Goal: Task Accomplishment & Management: Manage account settings

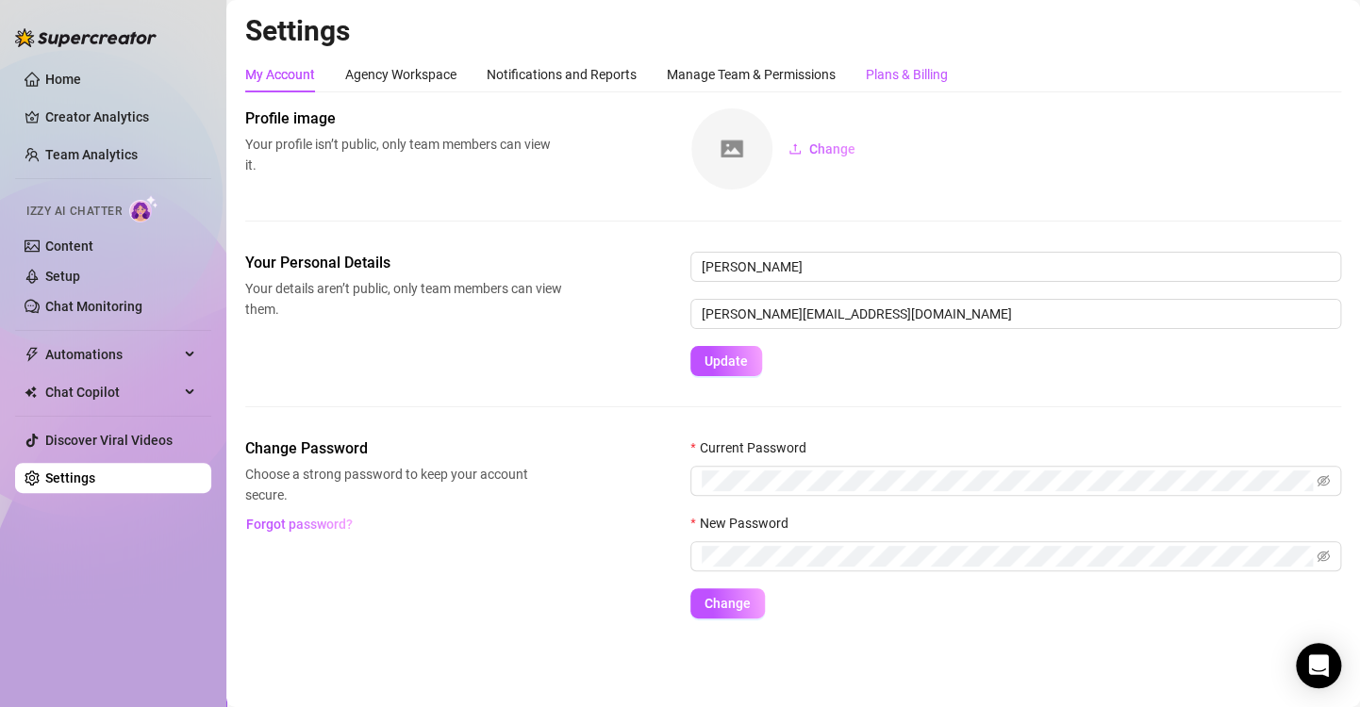
click at [931, 83] on div "Plans & Billing" at bounding box center [907, 74] width 82 height 21
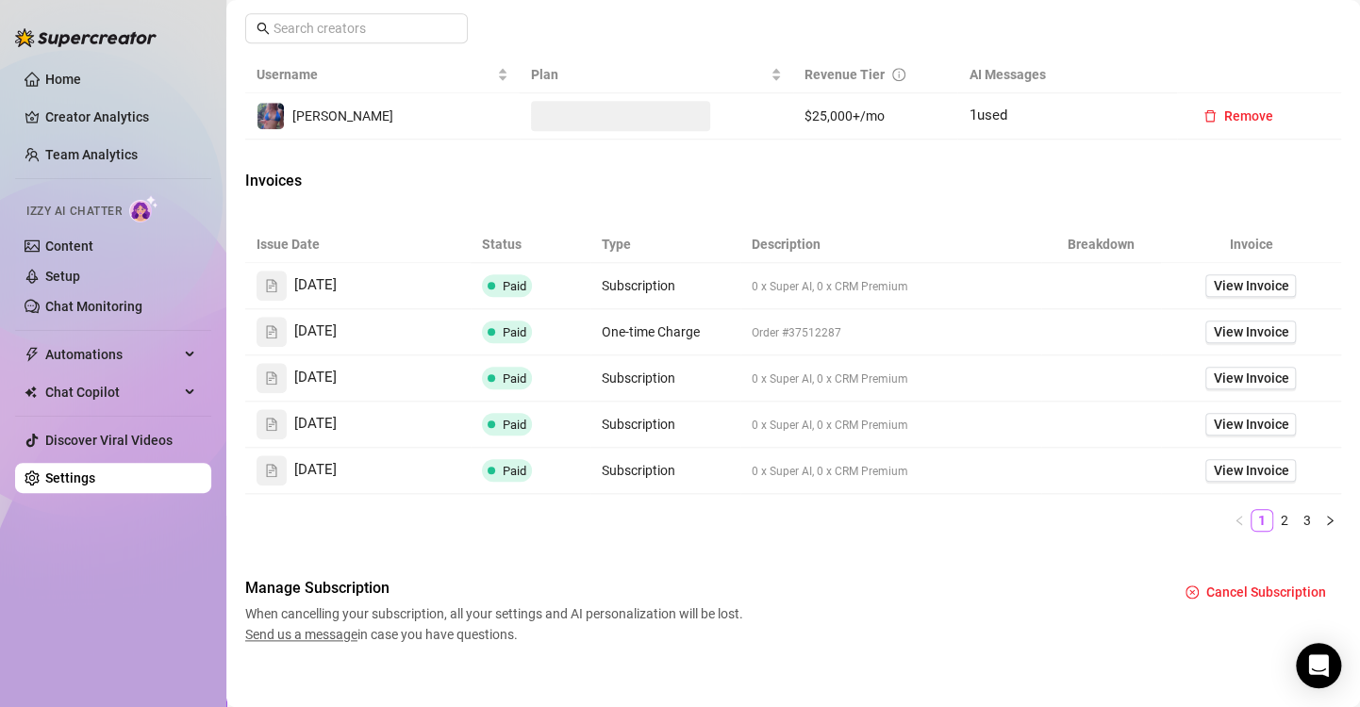
scroll to position [718, 0]
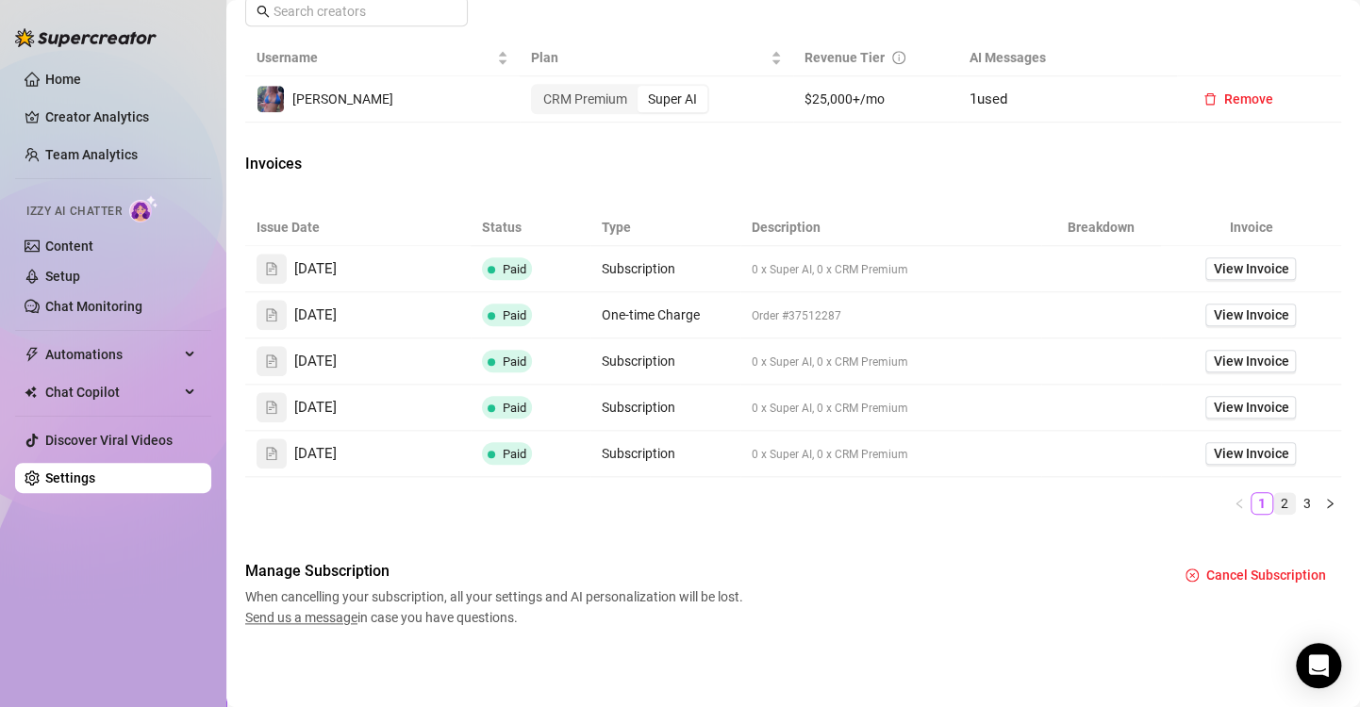
click at [1274, 505] on link "2" at bounding box center [1284, 503] width 21 height 21
click at [1296, 502] on link "3" at bounding box center [1306, 503] width 21 height 21
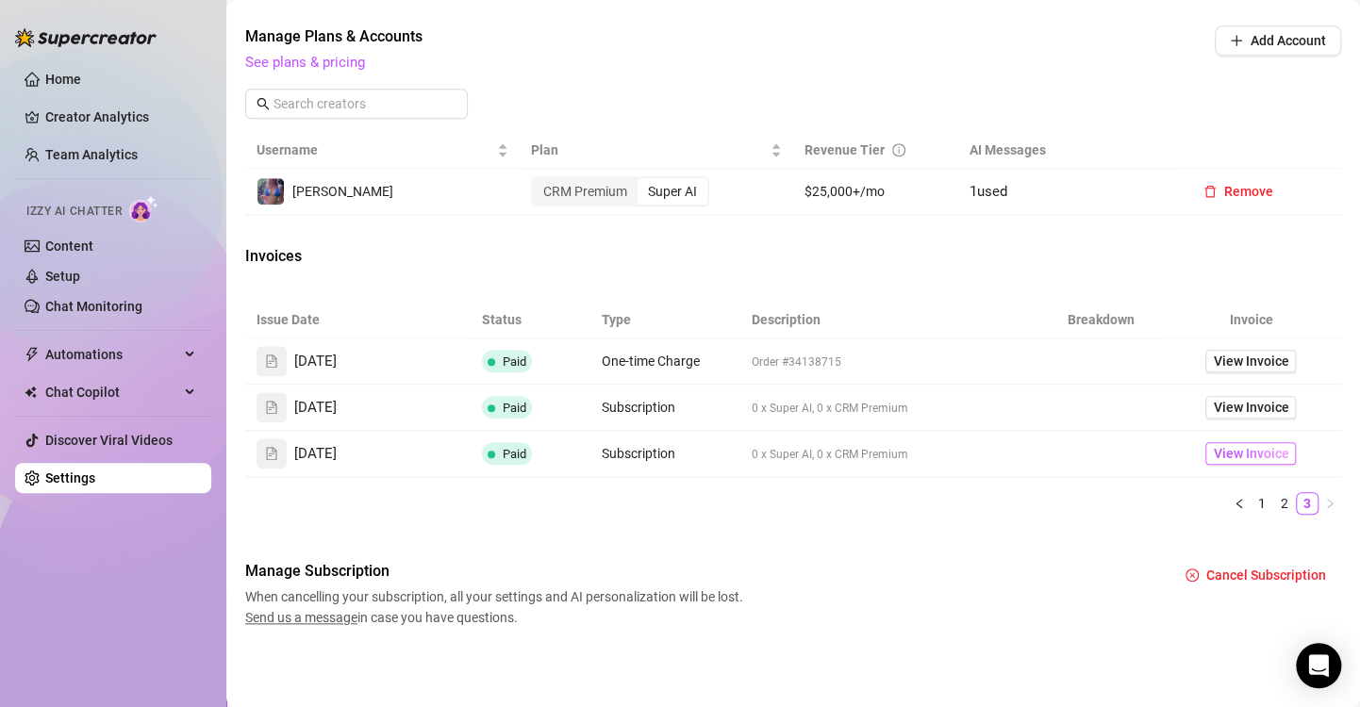
click at [1249, 458] on span "View Invoice" at bounding box center [1250, 453] width 75 height 21
click at [1247, 416] on span "View Invoice" at bounding box center [1250, 407] width 75 height 21
click at [1222, 364] on span "View Invoice" at bounding box center [1250, 361] width 75 height 21
click at [1274, 502] on link "2" at bounding box center [1284, 503] width 21 height 21
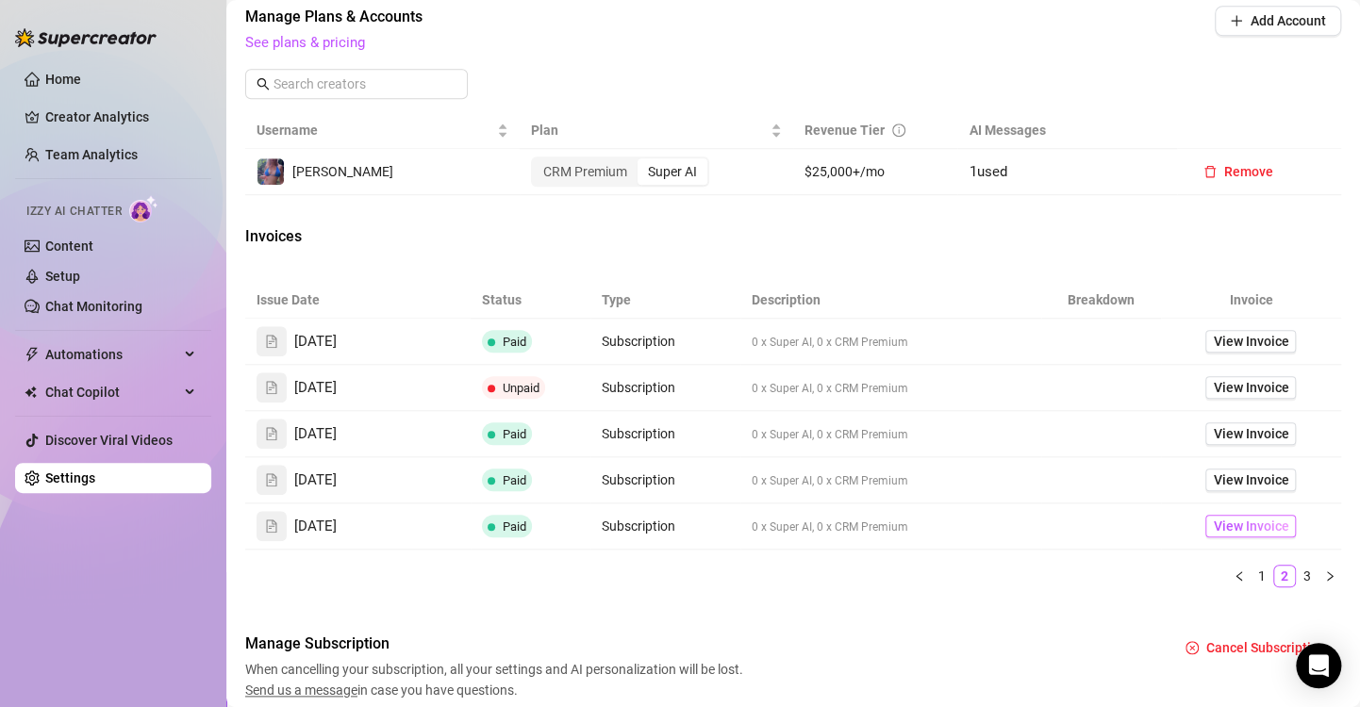
click at [1229, 537] on span "View Invoice" at bounding box center [1250, 526] width 75 height 21
click at [1242, 490] on span "View Invoice" at bounding box center [1250, 480] width 75 height 21
click at [1246, 444] on span "View Invoice" at bounding box center [1250, 433] width 75 height 21
click at [1245, 352] on span "View Invoice" at bounding box center [1250, 341] width 75 height 21
click at [1251, 586] on link "1" at bounding box center [1261, 576] width 21 height 21
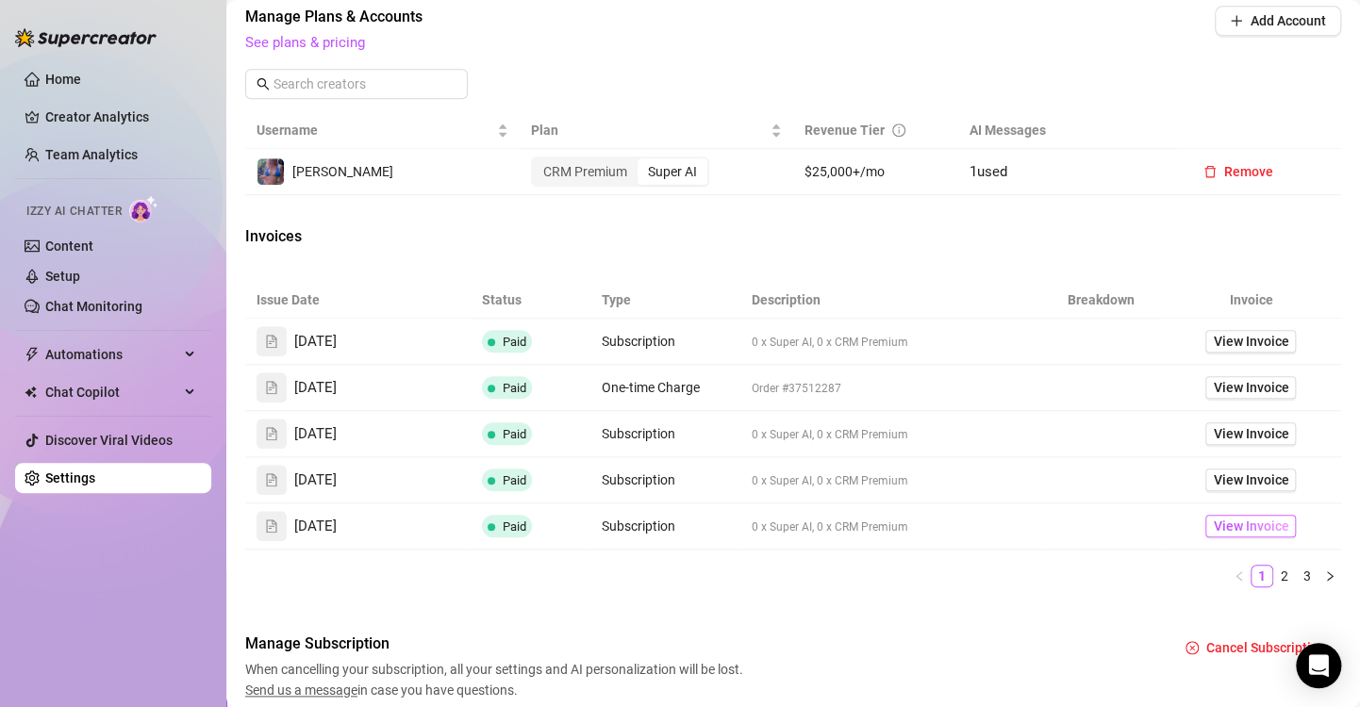
click at [1240, 537] on span "View Invoice" at bounding box center [1250, 526] width 75 height 21
click at [1230, 490] on span "View Invoice" at bounding box center [1250, 480] width 75 height 21
click at [1222, 444] on span "View Invoice" at bounding box center [1250, 433] width 75 height 21
click at [1230, 398] on span "View Invoice" at bounding box center [1250, 387] width 75 height 21
click at [1247, 352] on span "View Invoice" at bounding box center [1250, 341] width 75 height 21
